Goal: Task Accomplishment & Management: Use online tool/utility

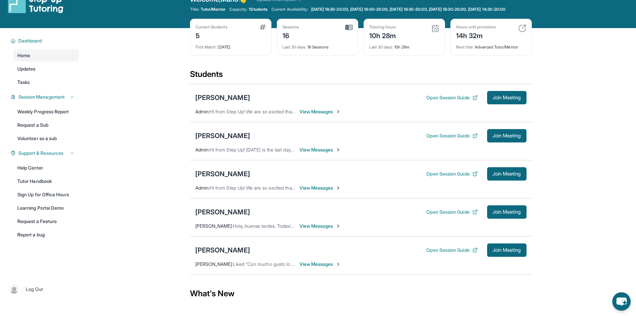
scroll to position [33, 0]
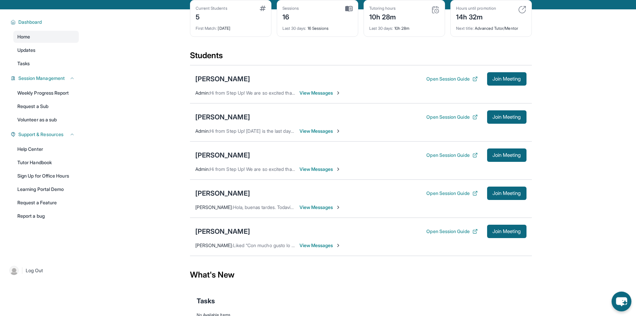
click at [622, 300] on icon "chat-button" at bounding box center [621, 301] width 11 height 9
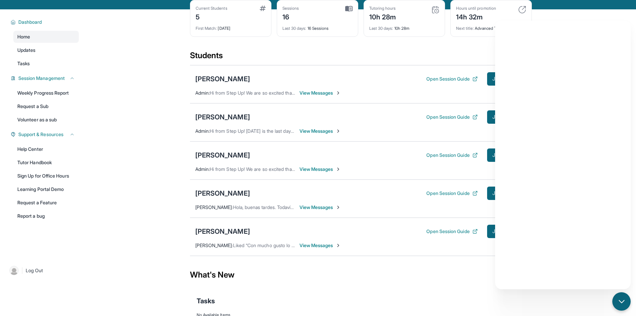
click at [385, 63] on div "Students" at bounding box center [361, 57] width 342 height 15
click at [256, 119] on div "[PERSON_NAME] Open Session Guide Join Meeting" at bounding box center [360, 116] width 331 height 13
click at [493, 119] on span "Join Meeting" at bounding box center [507, 117] width 29 height 4
click at [218, 122] on div "[PERSON_NAME]" at bounding box center [222, 116] width 55 height 9
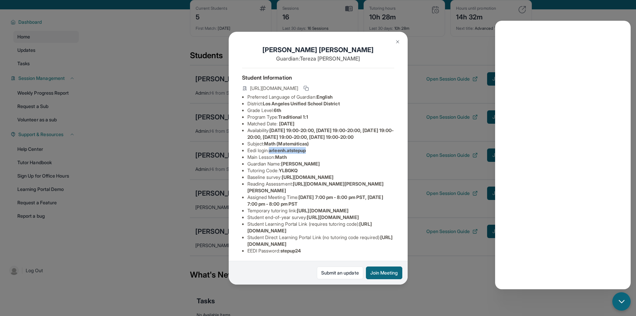
drag, startPoint x: 273, startPoint y: 164, endPoint x: 334, endPoint y: 159, distance: 61.3
click at [327, 154] on li "Eedi login : [PERSON_NAME].atstepup" at bounding box center [320, 150] width 147 height 7
copy span "arleenh.atstepup"
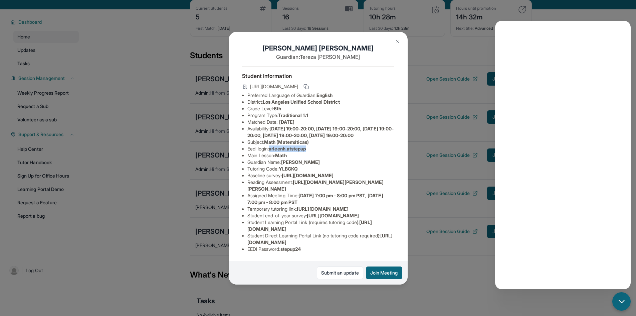
scroll to position [85, 0]
click at [287, 239] on span "[URL][DOMAIN_NAME]" at bounding box center [320, 238] width 146 height 12
click at [290, 246] on span "stepup24" at bounding box center [291, 249] width 21 height 6
copy span "stepup24"
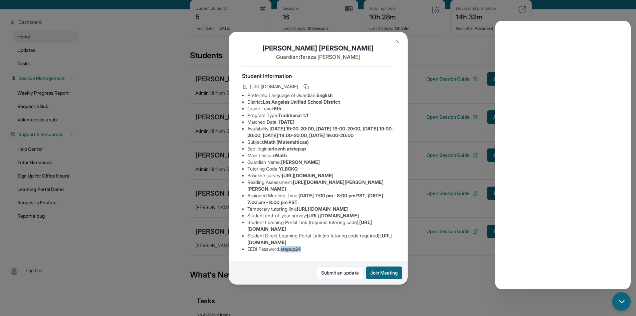
scroll to position [0, 0]
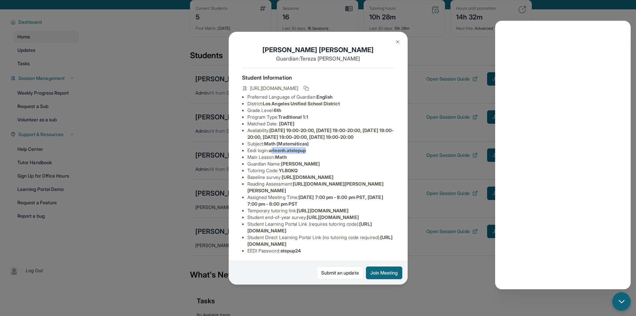
drag, startPoint x: 273, startPoint y: 161, endPoint x: 345, endPoint y: 155, distance: 72.1
click at [334, 154] on li "Eedi login : [PERSON_NAME].atstepup" at bounding box center [320, 150] width 147 height 7
copy span "rleenh.atstepup"
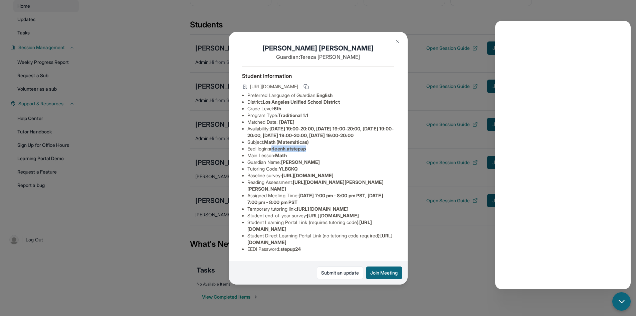
scroll to position [67, 0]
click at [288, 246] on span "stepup24" at bounding box center [291, 249] width 21 height 6
copy span "stepup24"
